Goal: Task Accomplishment & Management: Manage account settings

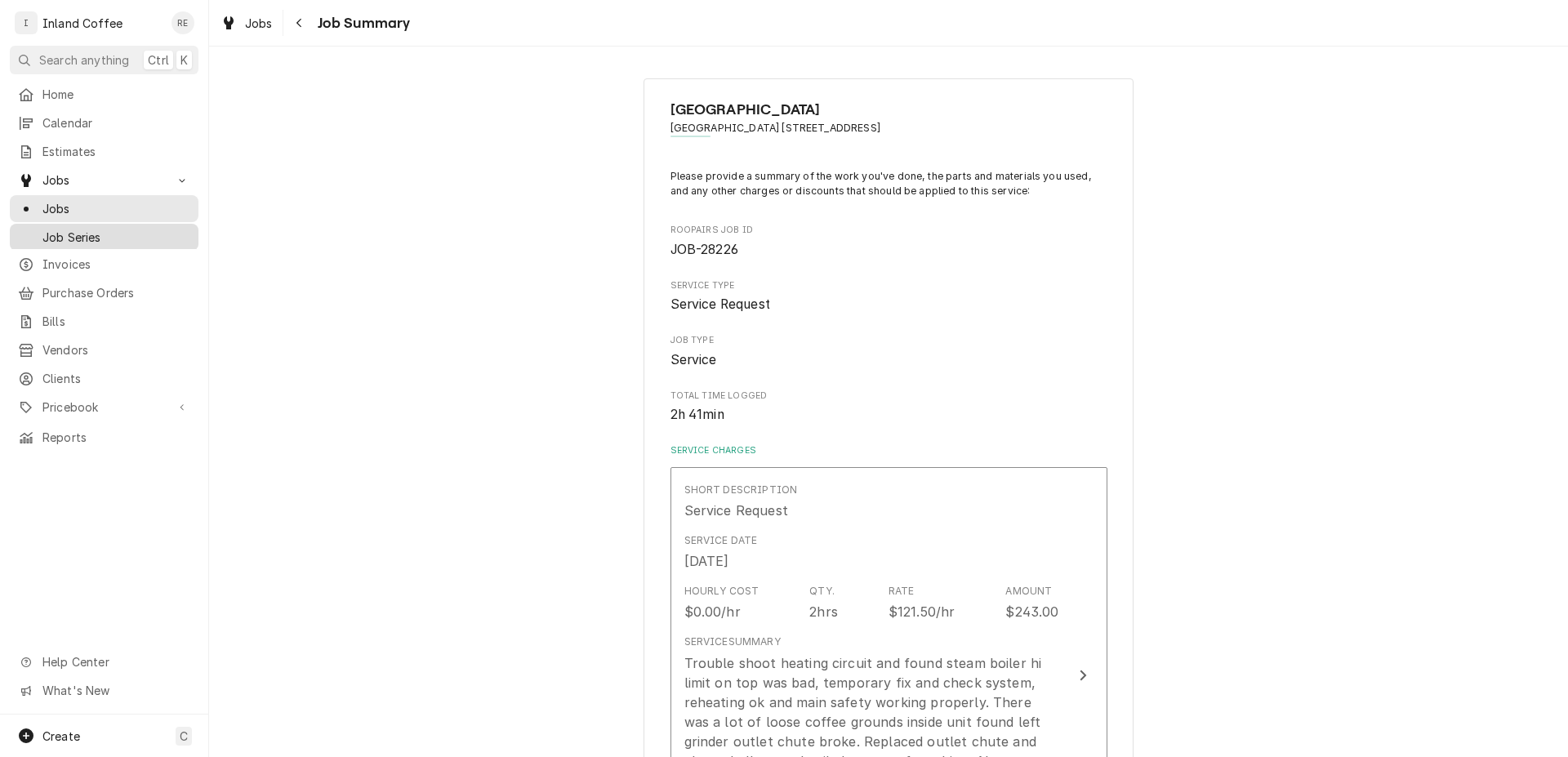
scroll to position [3175, 0]
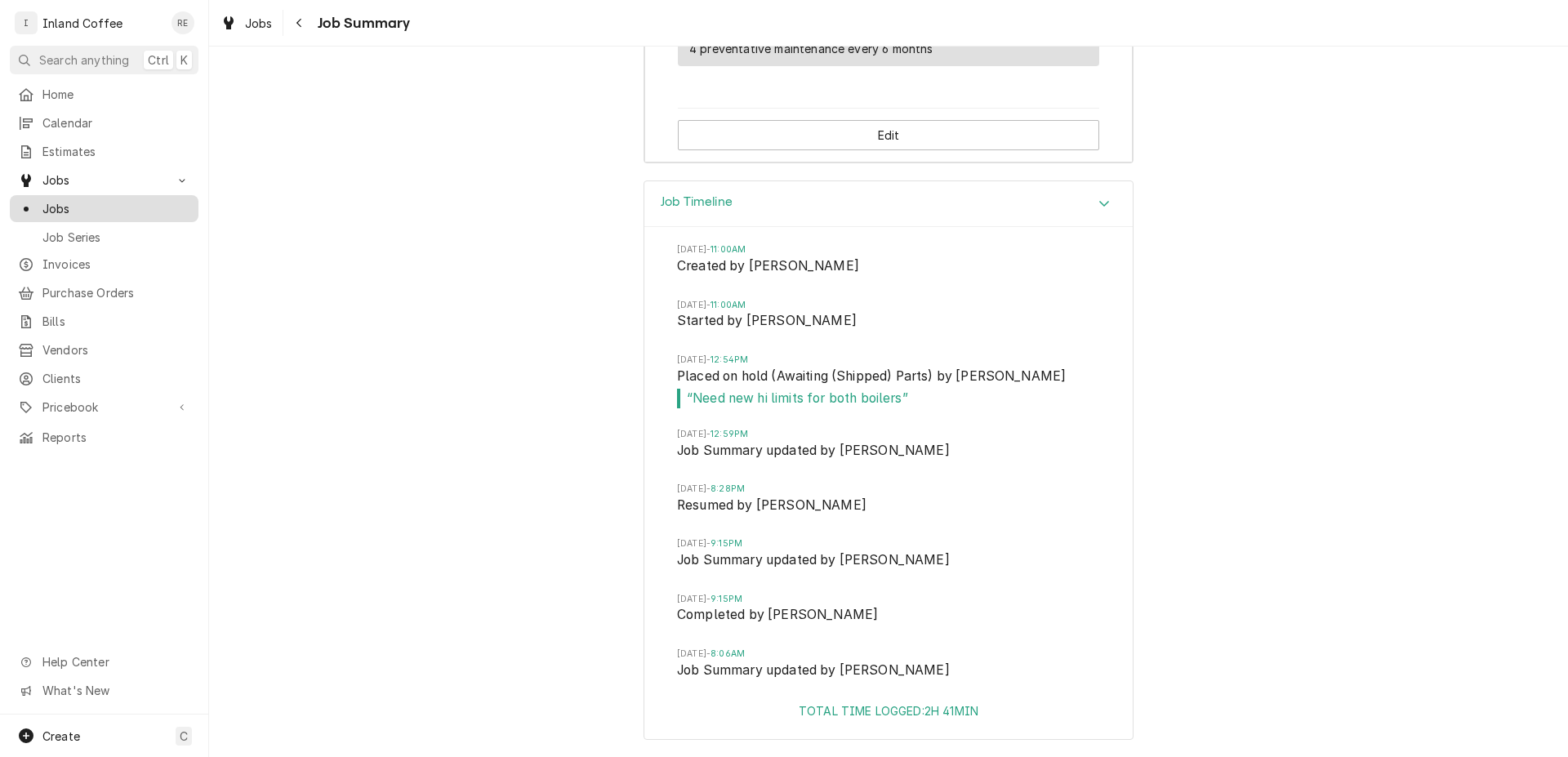
click at [74, 210] on span "Jobs" at bounding box center [117, 208] width 148 height 18
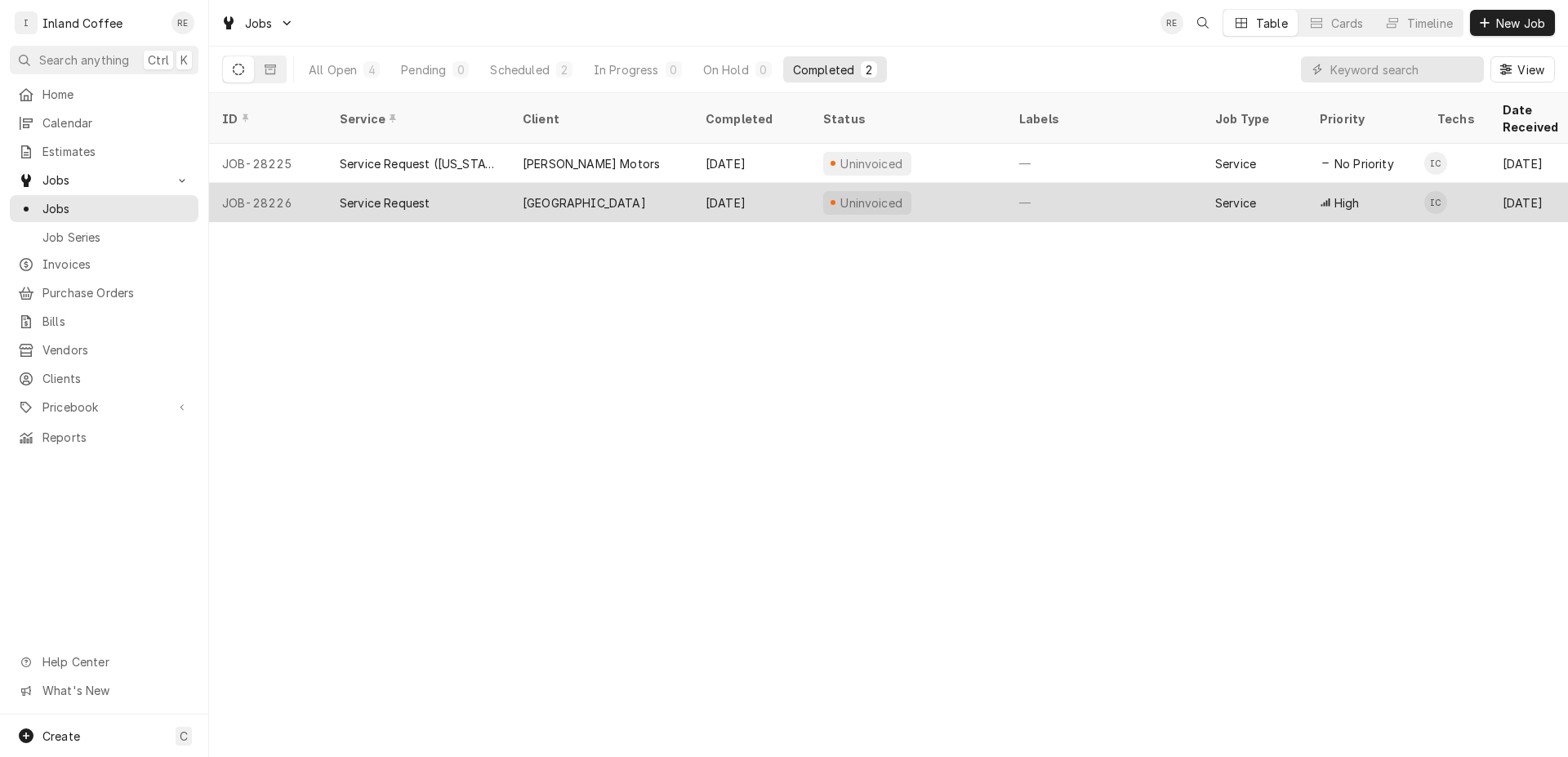
click at [396, 194] on div "Service Request" at bounding box center [384, 203] width 90 height 18
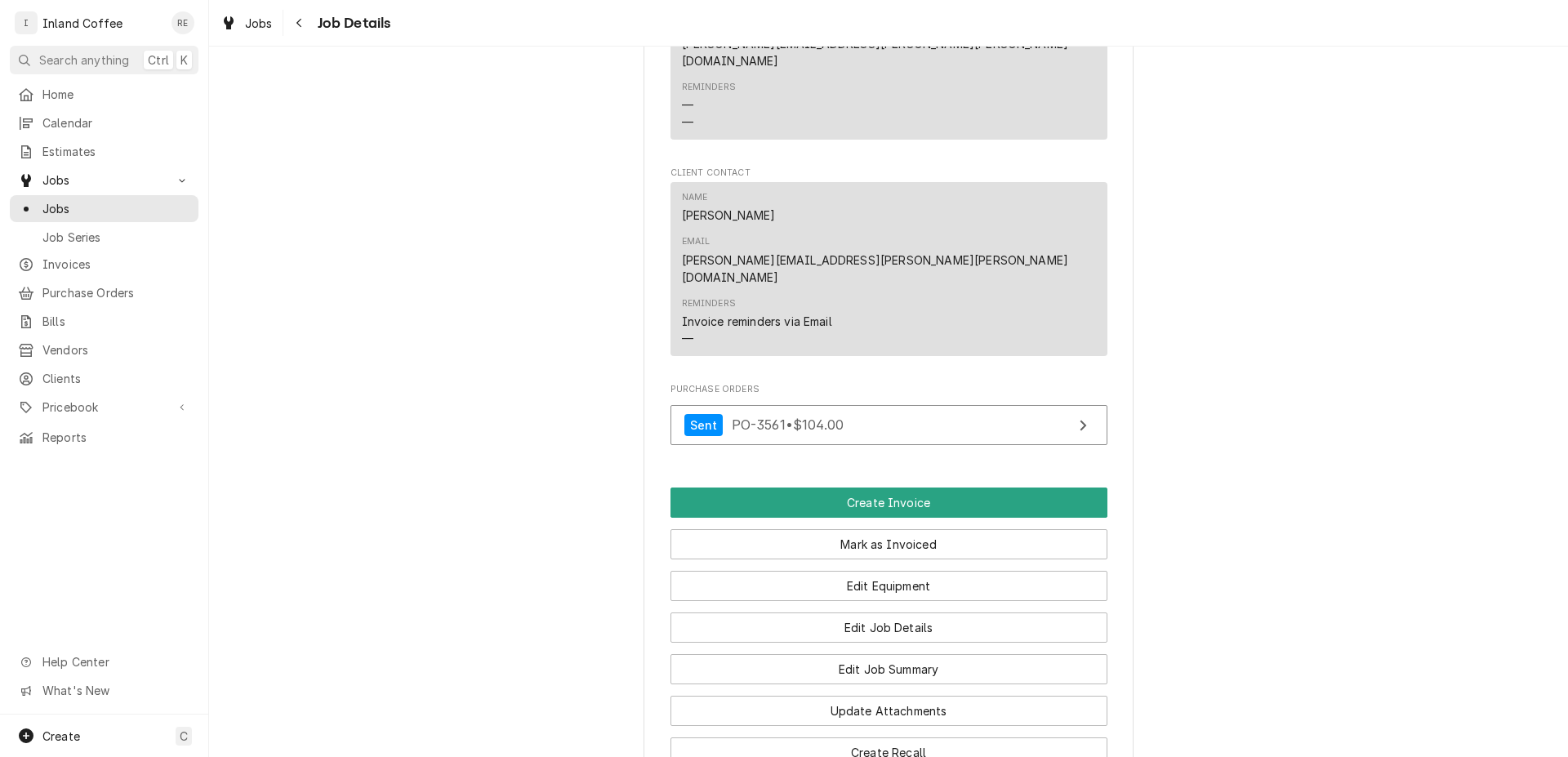
scroll to position [1285, 0]
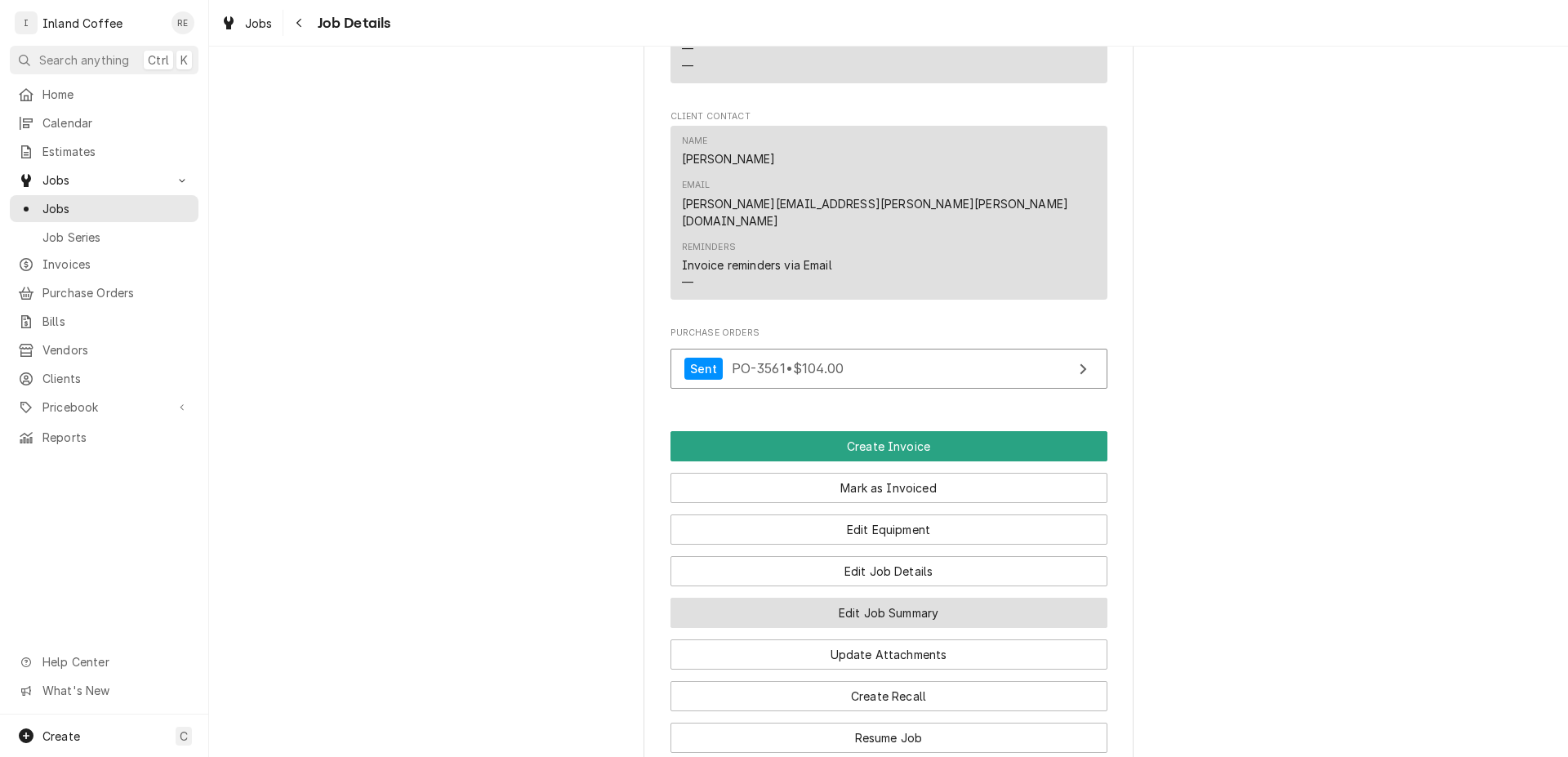
click at [915, 598] on button "Edit Job Summary" at bounding box center [889, 613] width 437 height 31
